Goal: Find specific page/section: Find specific page/section

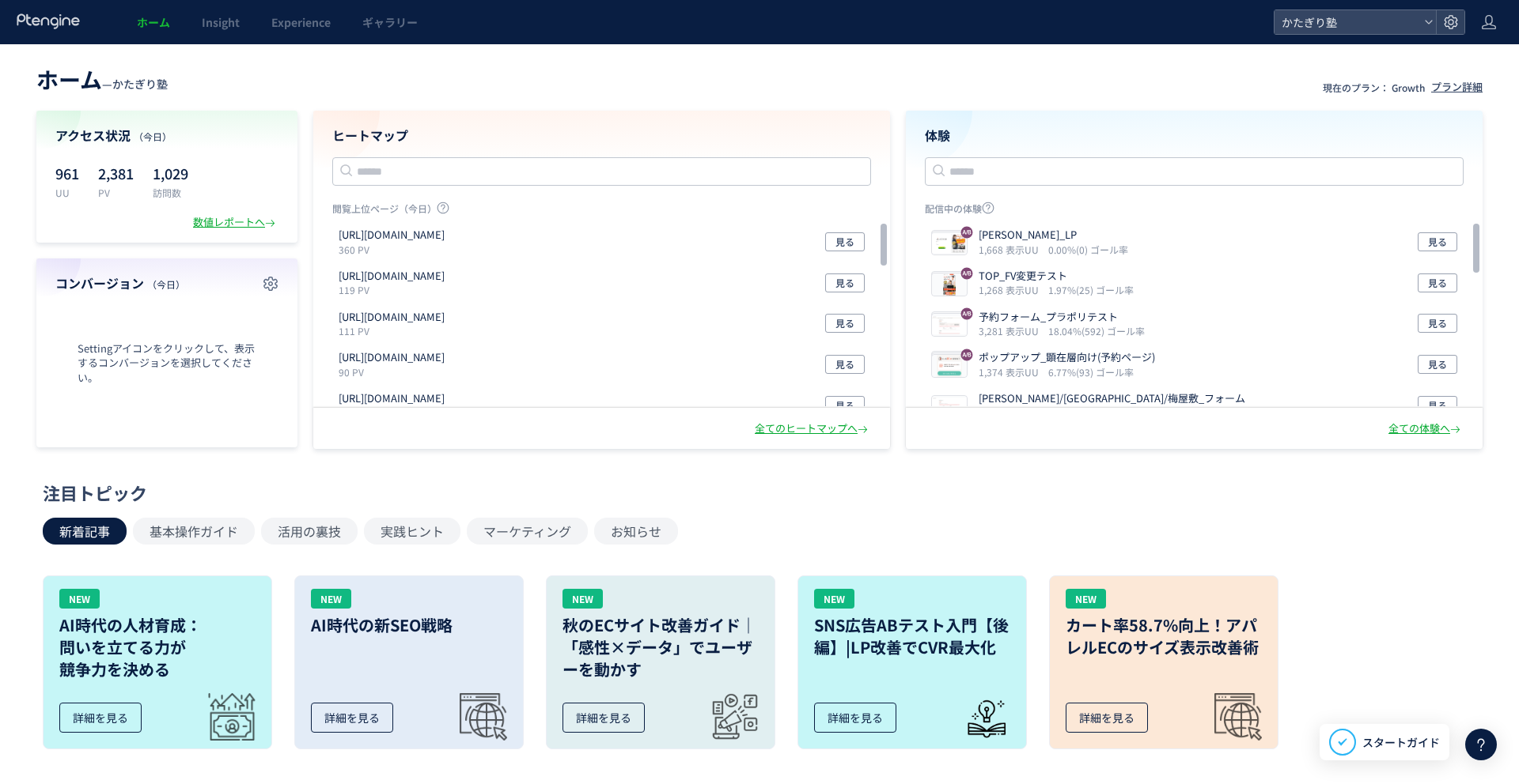
click at [51, 19] on icon at bounding box center [49, 21] width 66 height 16
click at [210, 223] on div "数値レポートへ" at bounding box center [236, 222] width 86 height 15
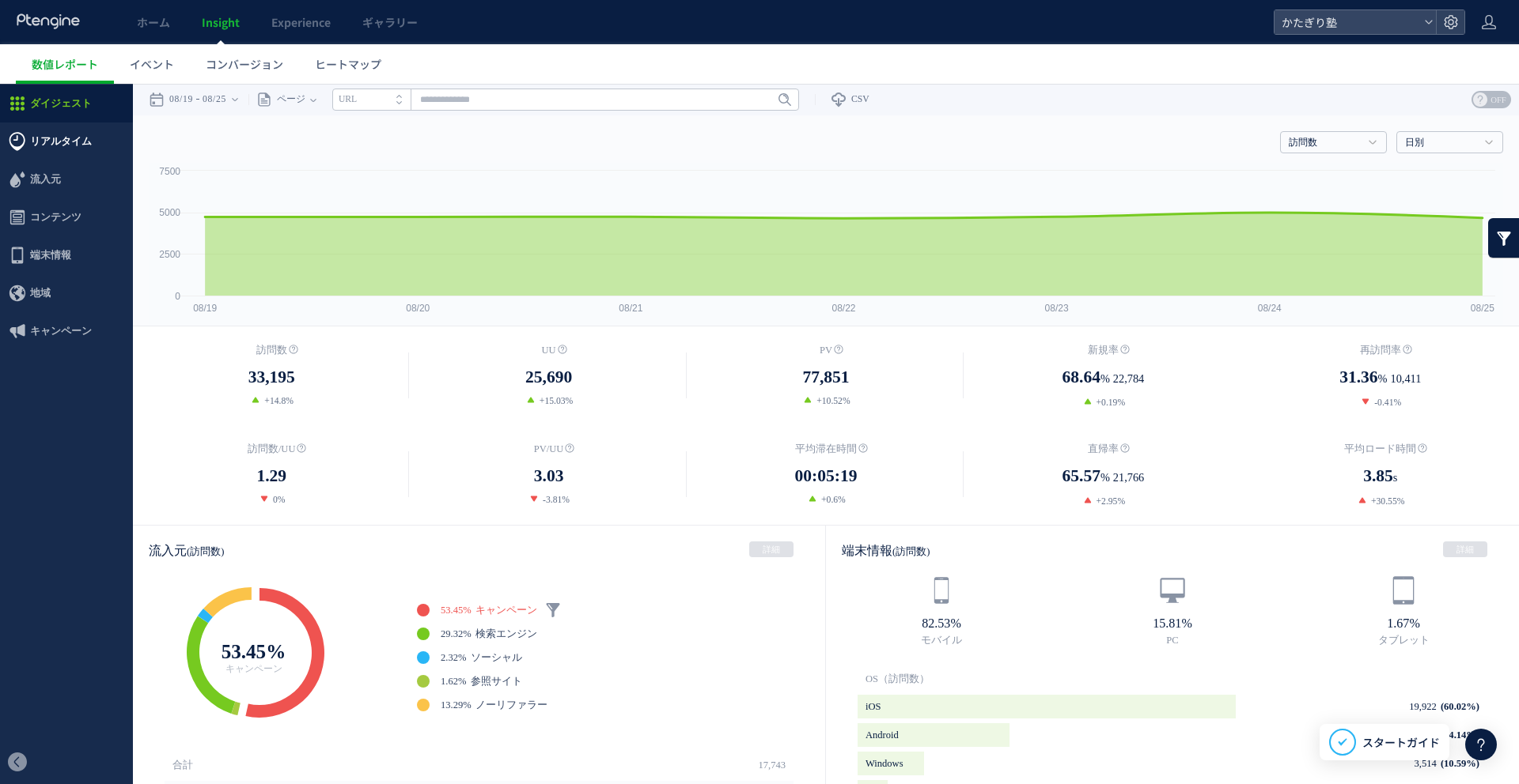
click at [73, 141] on span "リアルタイム" at bounding box center [61, 142] width 62 height 38
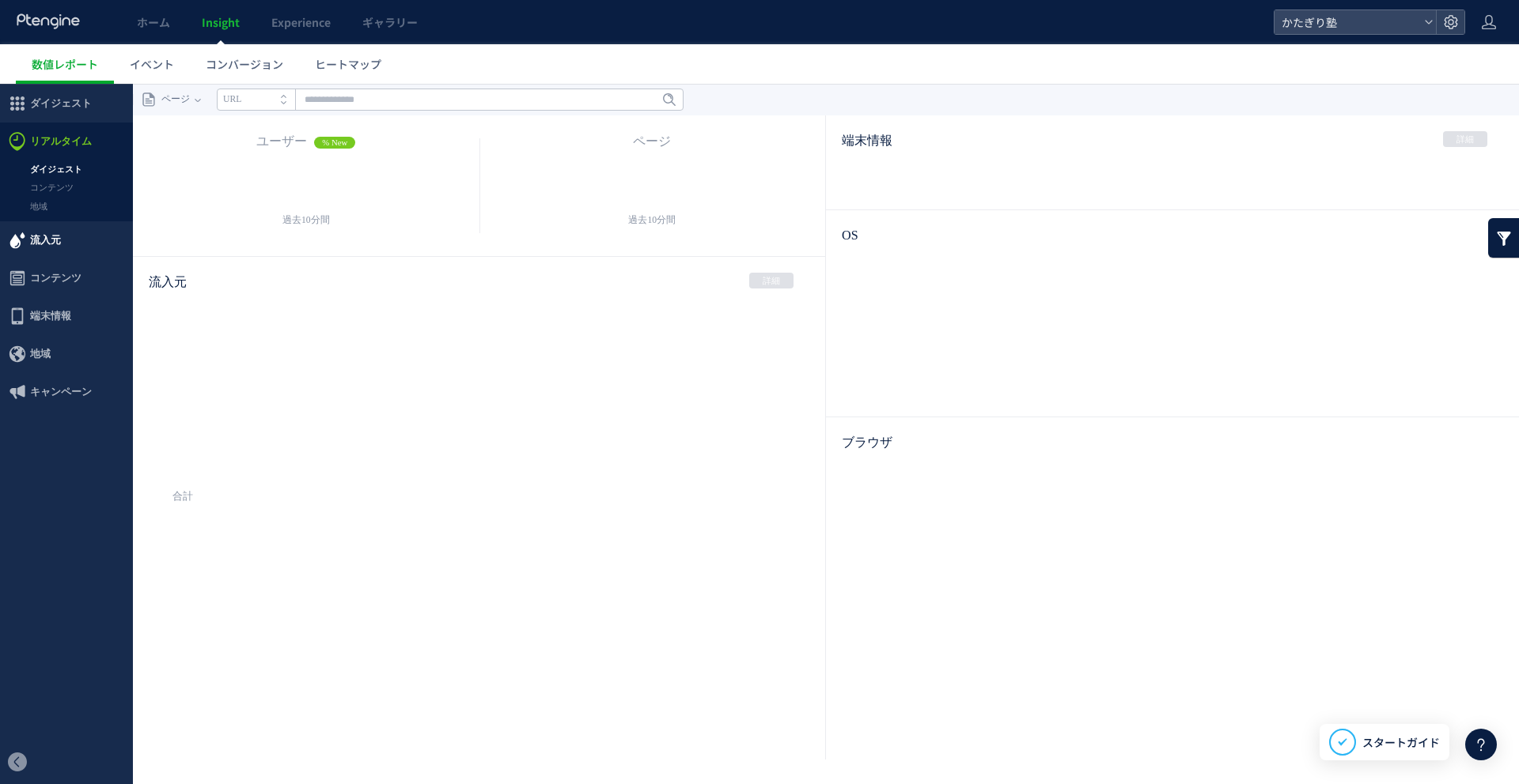
click at [56, 254] on span "流入元" at bounding box center [45, 240] width 31 height 38
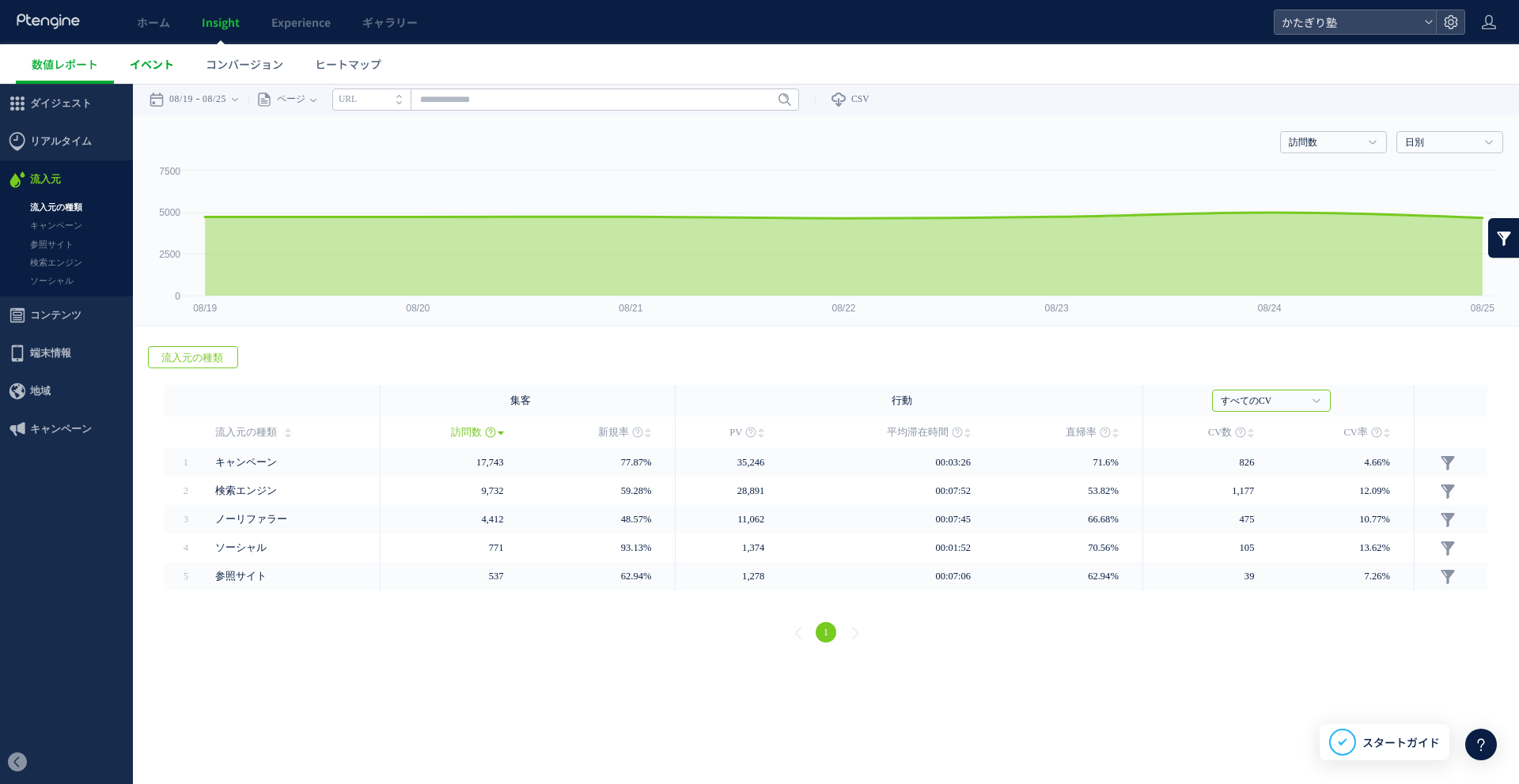
click at [182, 73] on link "イベント" at bounding box center [152, 64] width 76 height 40
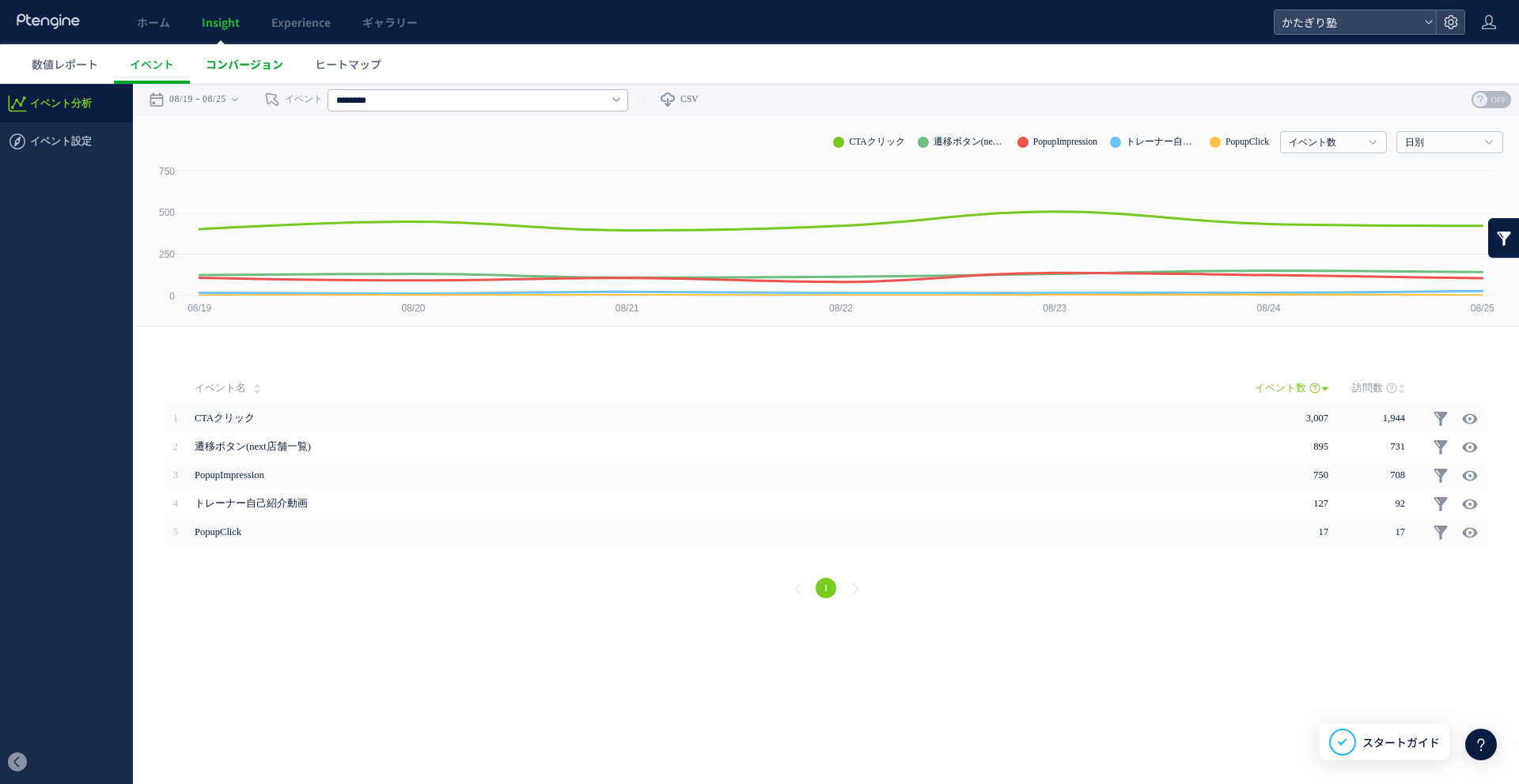
click at [267, 69] on span "コンバージョン" at bounding box center [245, 64] width 78 height 16
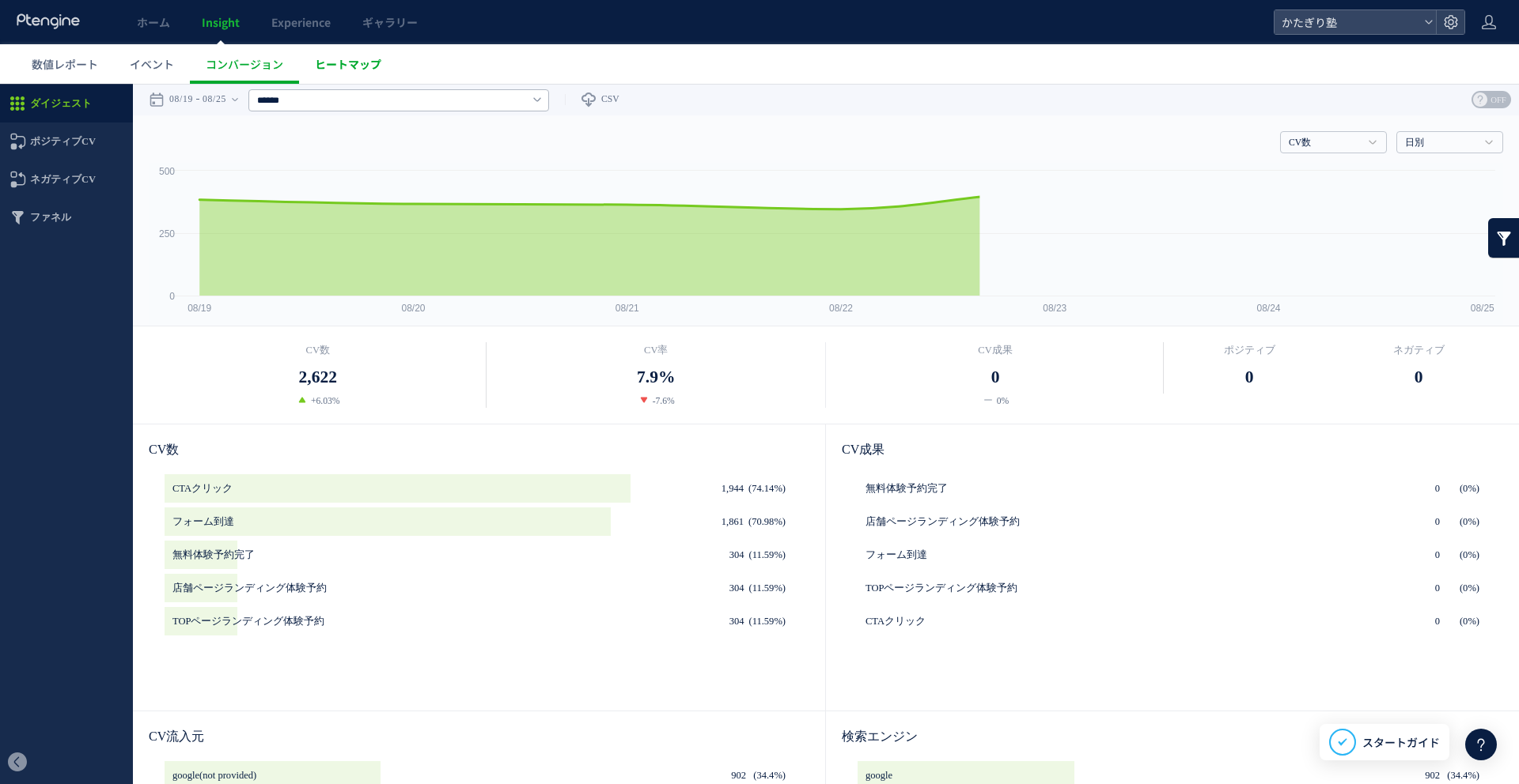
click at [351, 64] on span "ヒートマップ" at bounding box center [347, 64] width 67 height 16
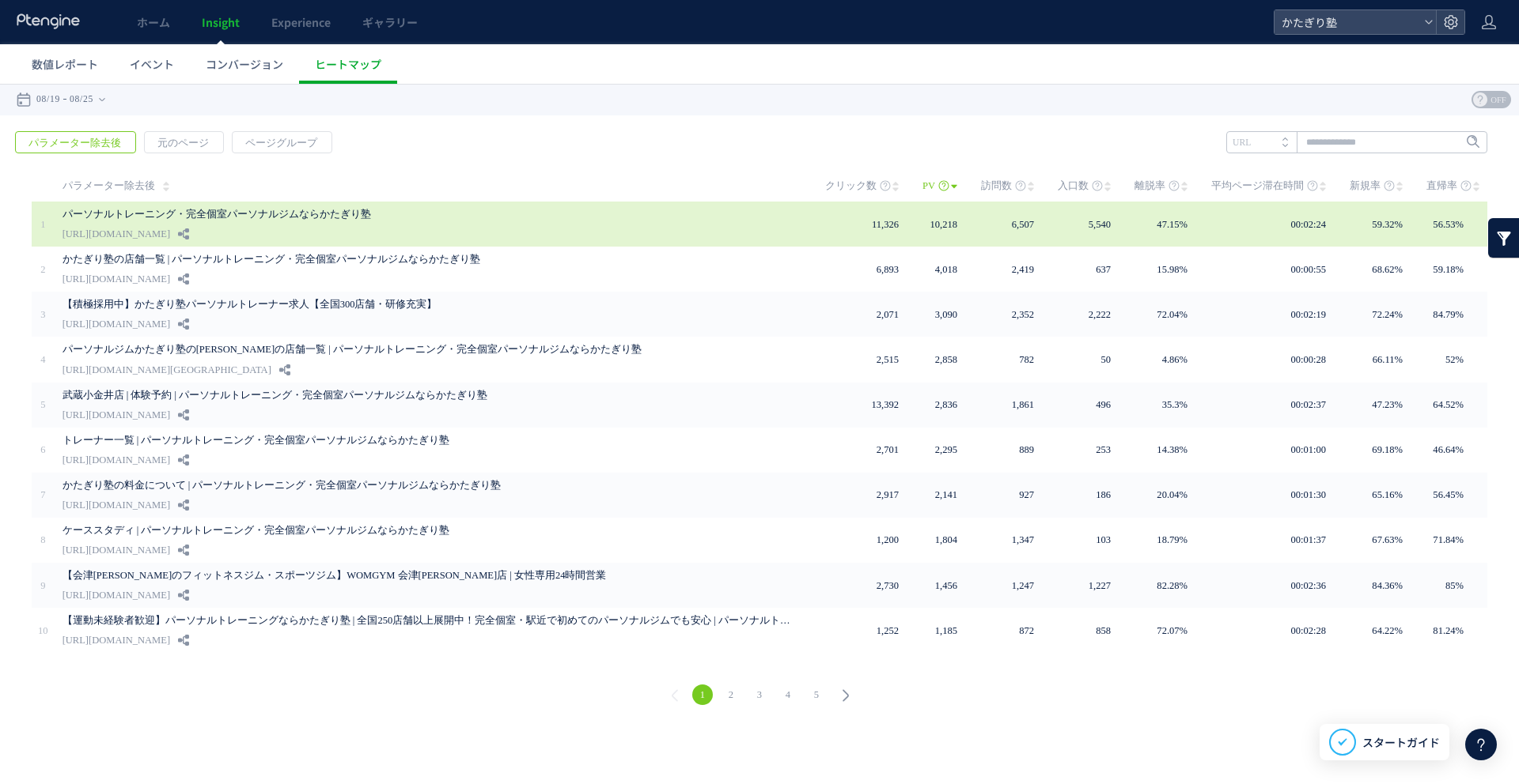
click at [336, 226] on div "パーソナルトレーニング・完全個室パーソナルジムならかたぎり塾 [URL][DOMAIN_NAME]" at bounding box center [433, 223] width 741 height 45
